Goal: Information Seeking & Learning: Learn about a topic

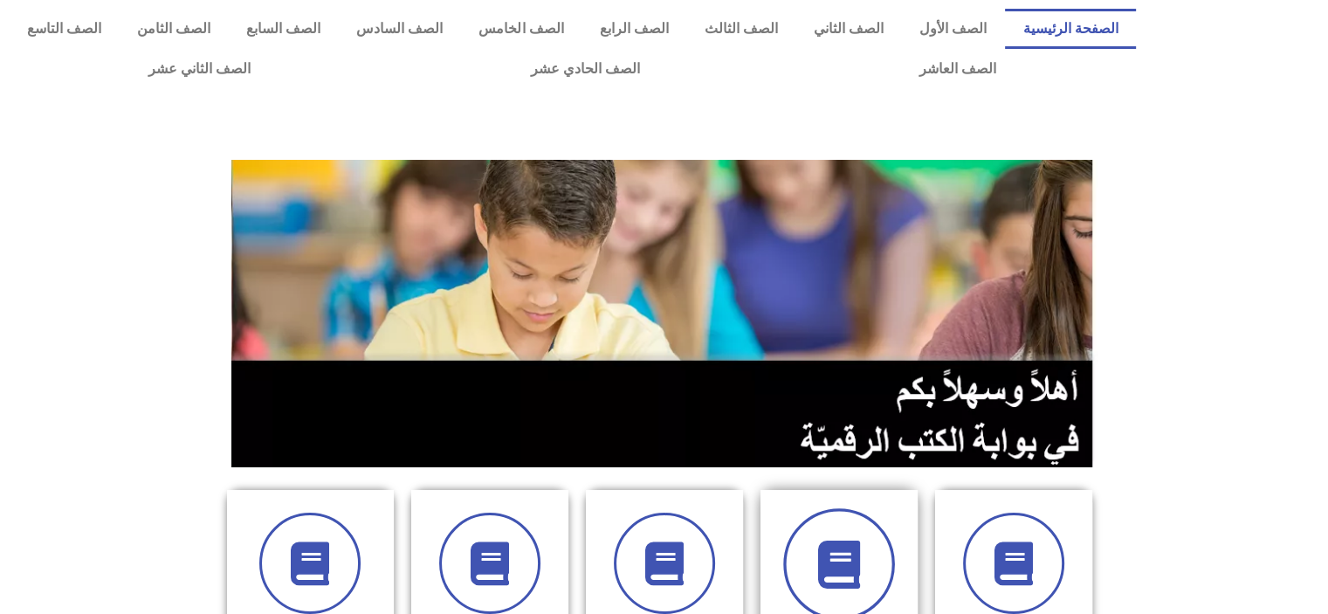
click at [835, 548] on icon at bounding box center [839, 565] width 48 height 48
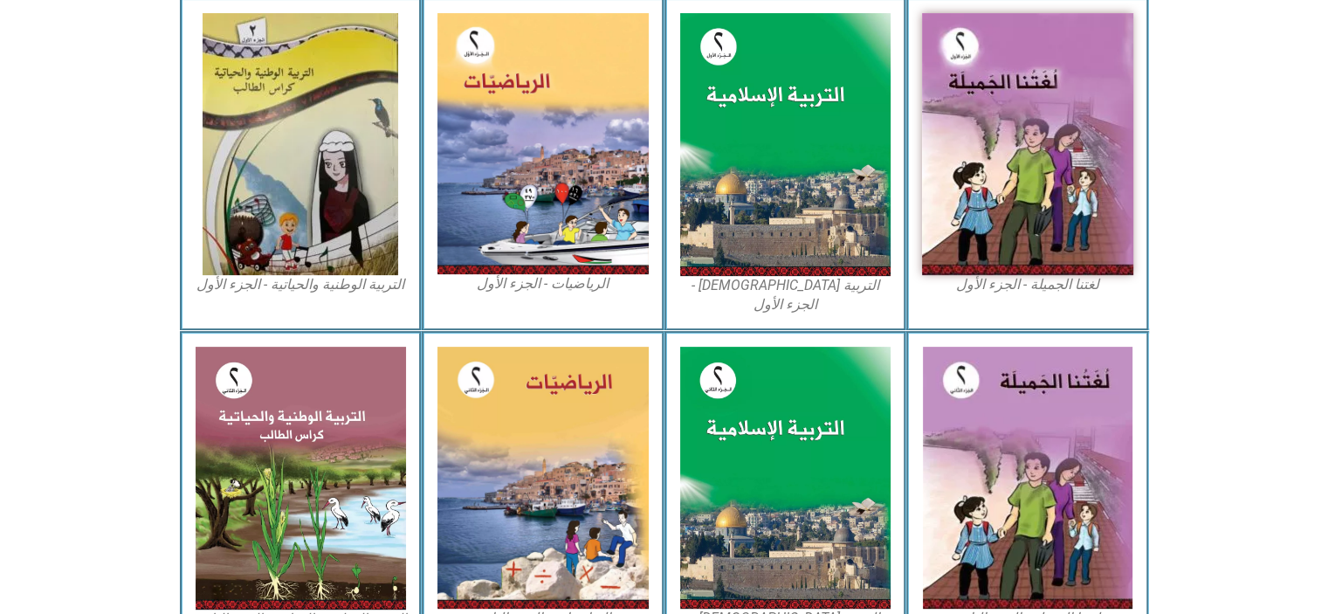
scroll to position [557, 0]
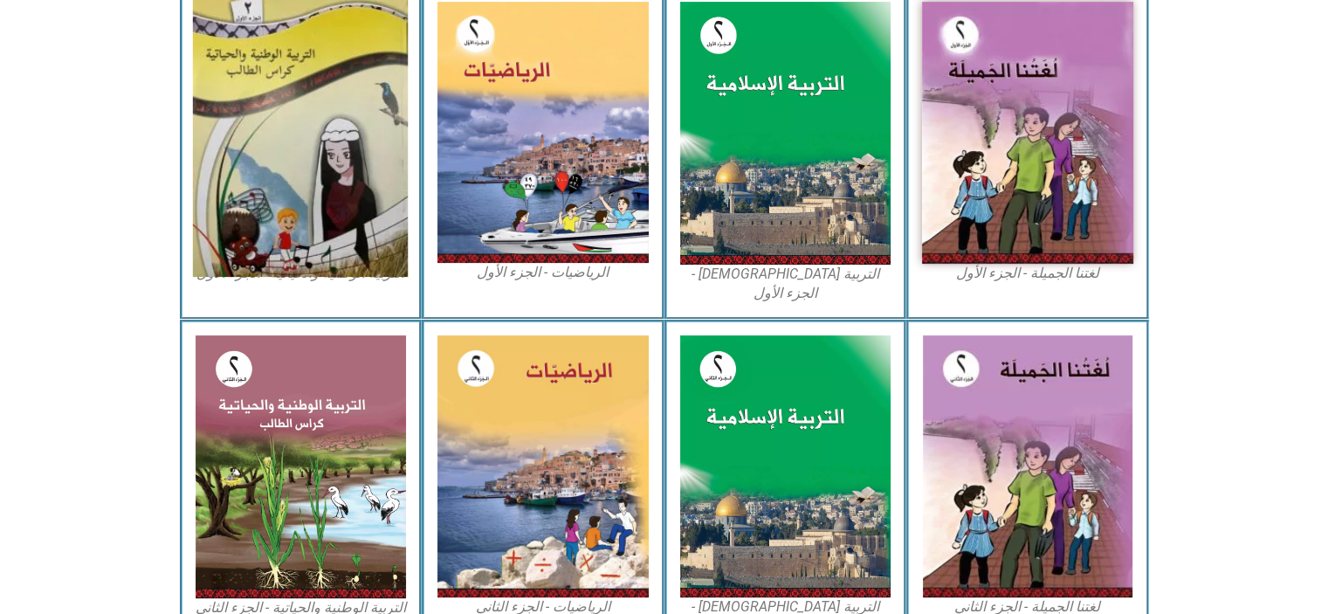
click at [382, 136] on img at bounding box center [300, 133] width 215 height 288
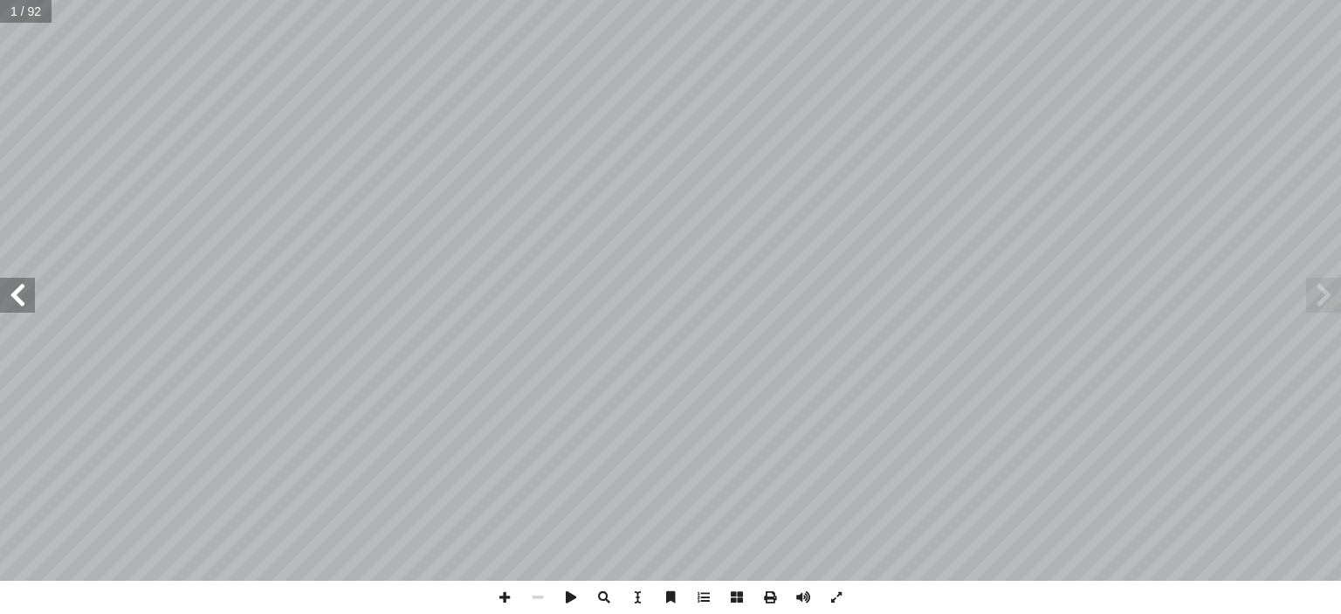
click at [1, 293] on span at bounding box center [17, 295] width 35 height 35
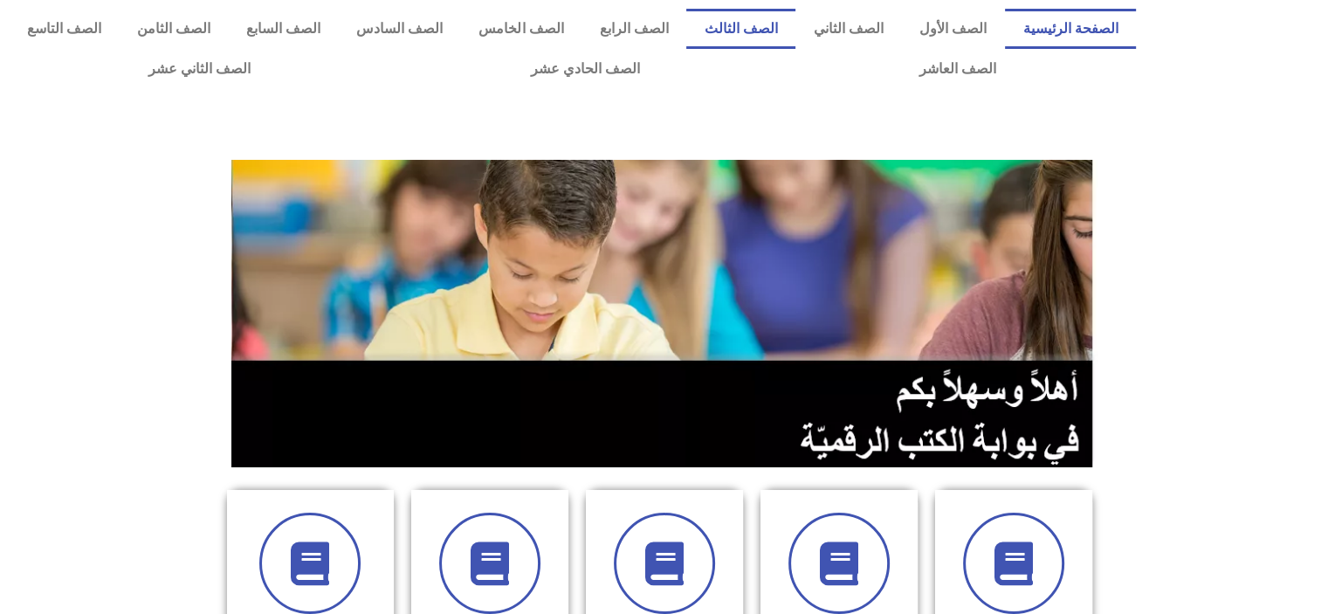
click at [778, 27] on link "الصف الثالث" at bounding box center [740, 29] width 109 height 40
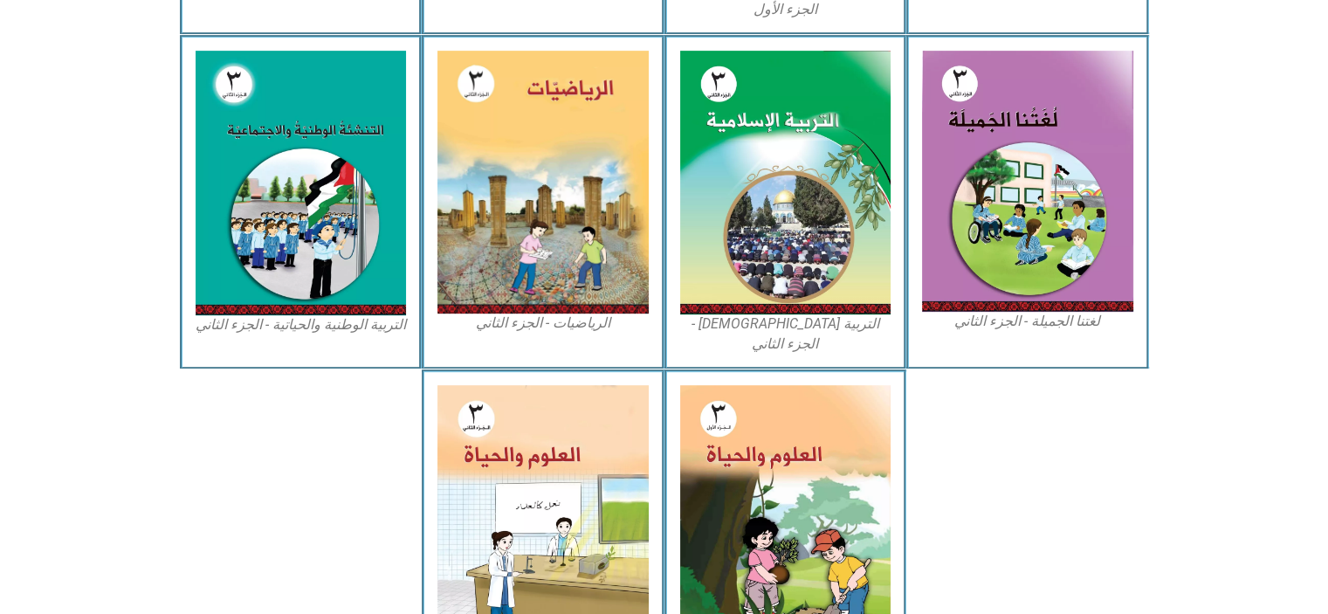
scroll to position [846, 0]
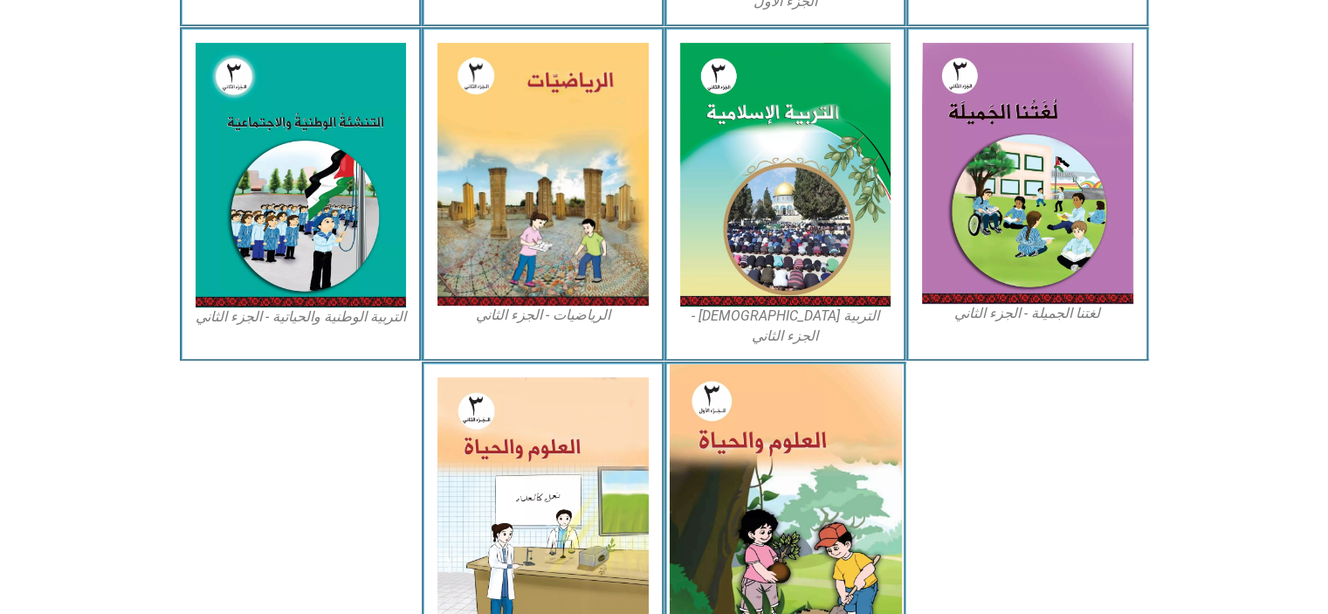
click at [830, 492] on img at bounding box center [785, 508] width 232 height 289
click at [812, 443] on img at bounding box center [785, 508] width 232 height 289
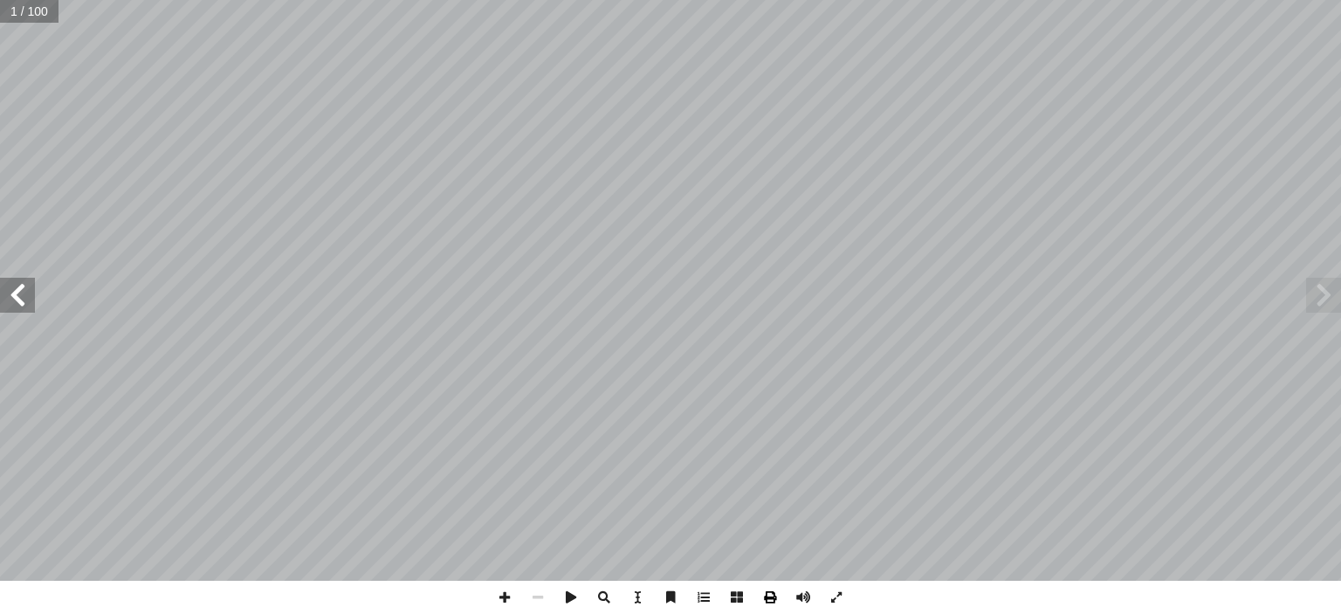
click at [764, 580] on div "العلوم والحيـاة ليف: أ ا ّ الت ُ فريق بو الرب أ ا ان د. [PERSON_NAME] أ ا . أ ا…" at bounding box center [670, 307] width 1341 height 614
click at [0, 297] on span at bounding box center [17, 295] width 35 height 35
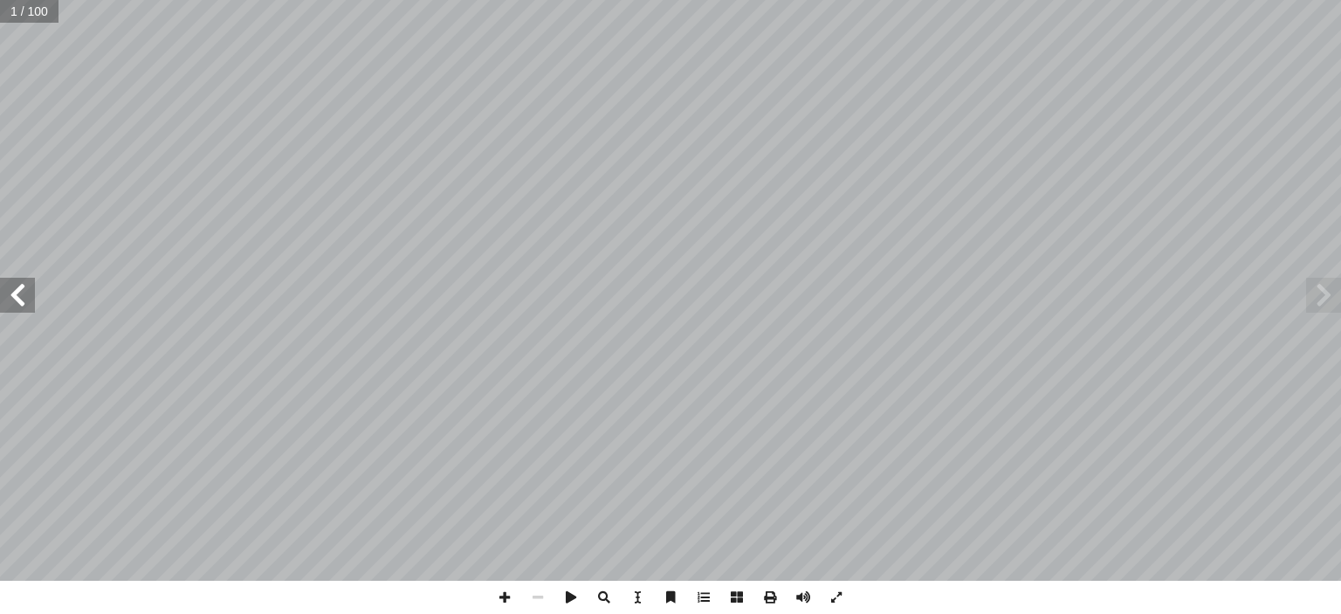
click at [0, 297] on span at bounding box center [17, 295] width 35 height 35
click at [24, 293] on span at bounding box center [17, 295] width 35 height 35
click at [1328, 300] on span at bounding box center [1323, 295] width 35 height 35
